Goal: Task Accomplishment & Management: Complete application form

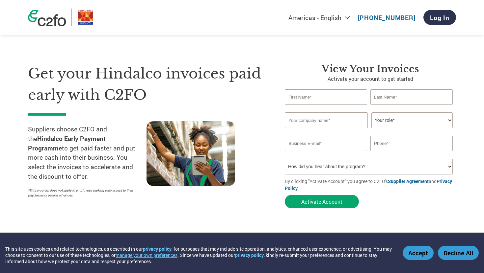
select select "en-[GEOGRAPHIC_DATA]"
type input "Yash"
type input "Agrawal"
type input "[PERSON_NAME] Stores"
select select "OWNER_FOUNDER"
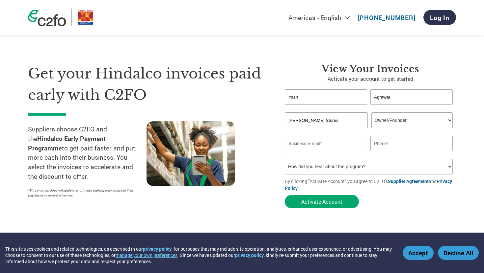
click at [329, 148] on input "email" at bounding box center [326, 143] width 82 height 15
type input "[EMAIL_ADDRESS][DOMAIN_NAME]"
type input "9"
type input "8939587623"
click at [328, 170] on select "How did you hear about the program? Received a letter Email Social Media Online…" at bounding box center [369, 167] width 168 height 16
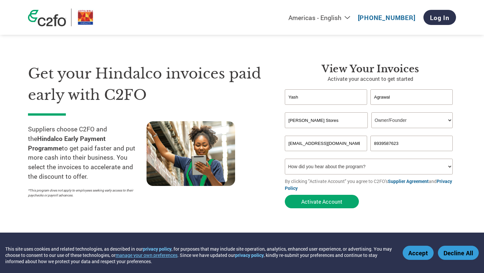
select select "Email"
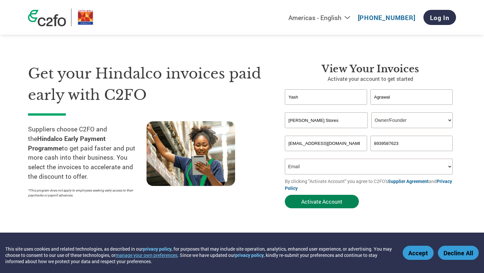
click at [336, 203] on button "Activate Account" at bounding box center [322, 201] width 74 height 13
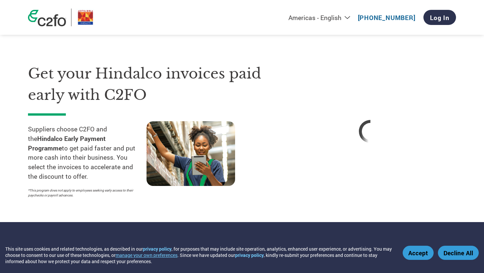
select select "en-[GEOGRAPHIC_DATA]"
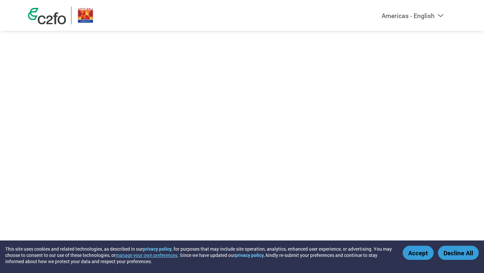
select select "en-[GEOGRAPHIC_DATA]"
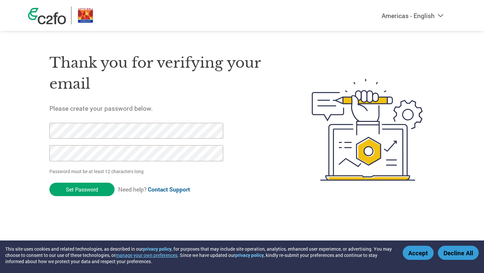
click input "Set Password" at bounding box center [81, 189] width 65 height 13
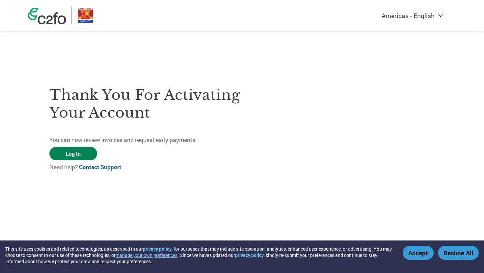
click at [81, 152] on link "Log In" at bounding box center [73, 153] width 48 height 13
